Goal: Information Seeking & Learning: Learn about a topic

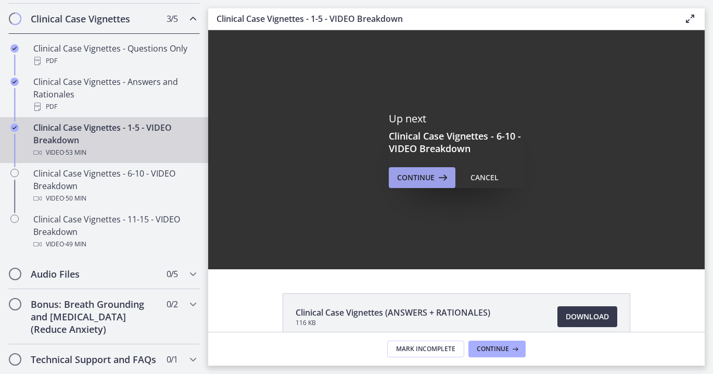
click at [412, 177] on span "Continue" at bounding box center [415, 177] width 37 height 12
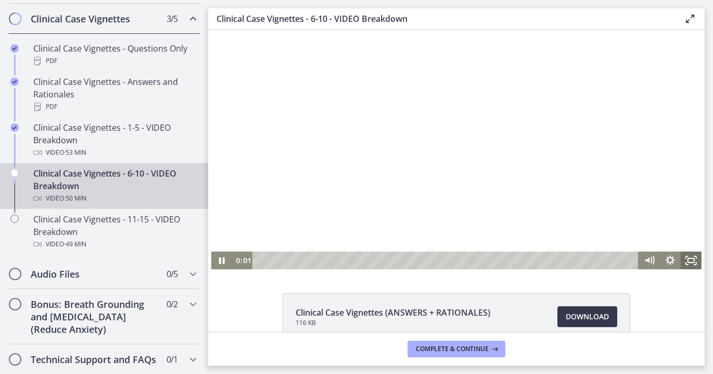
click at [682, 266] on icon "Fullscreen" at bounding box center [691, 260] width 21 height 18
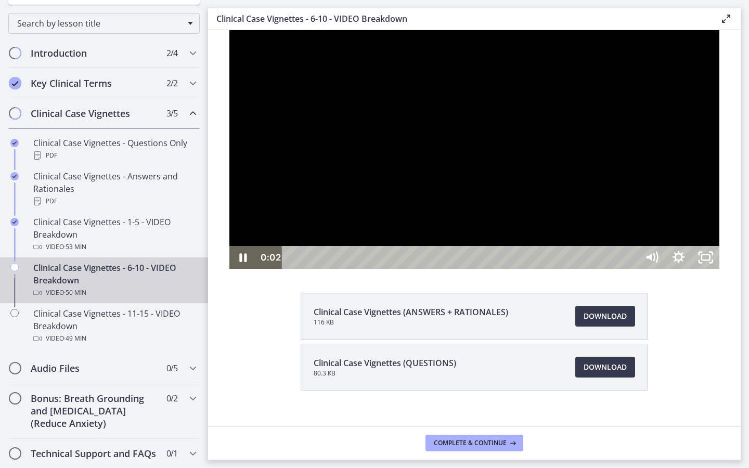
scroll to position [117, 0]
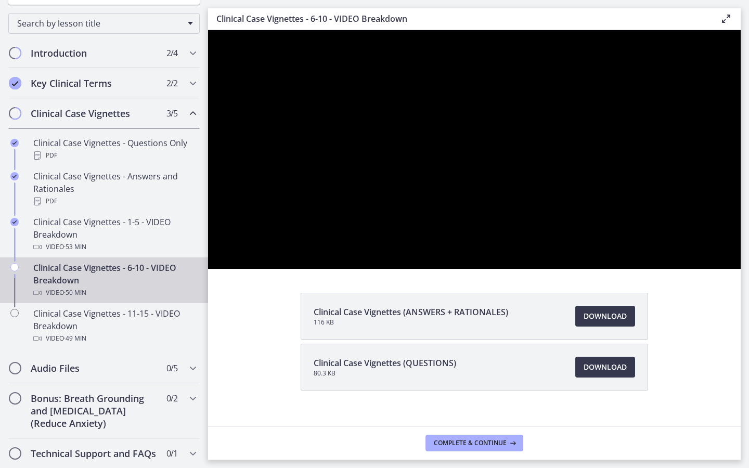
click at [712, 269] on div at bounding box center [474, 149] width 533 height 239
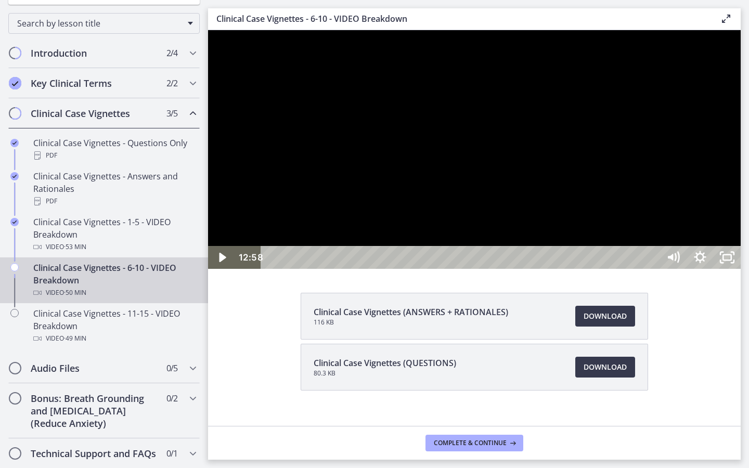
click at [712, 269] on div at bounding box center [474, 149] width 533 height 239
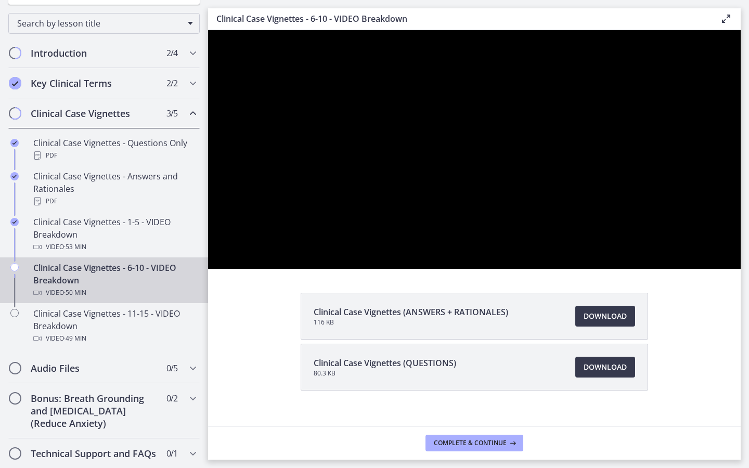
click at [712, 269] on div at bounding box center [474, 149] width 533 height 239
